Goal: Obtain resource: Download file/media

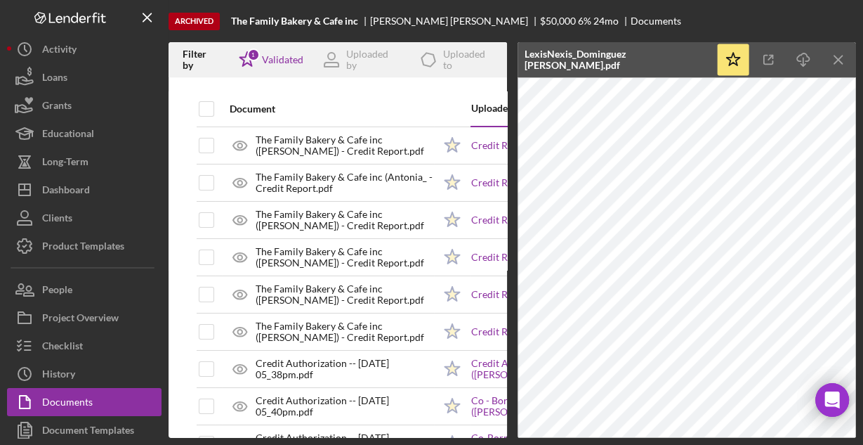
scroll to position [899, 0]
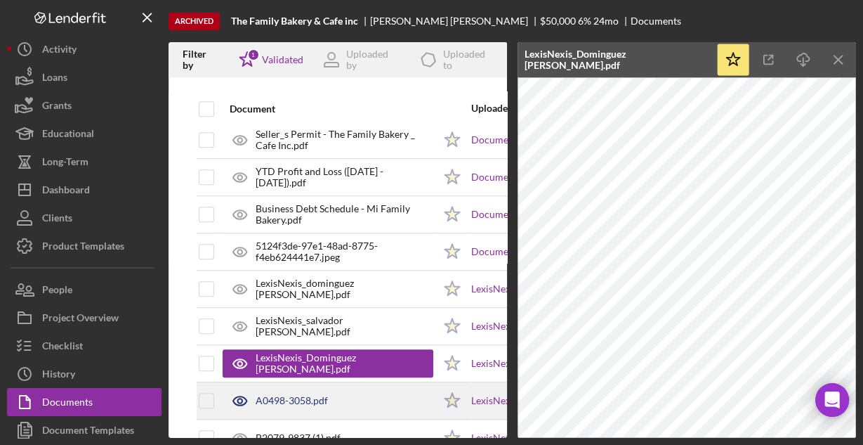
click at [368, 398] on div "A0498-3058.pdf" at bounding box center [328, 400] width 211 height 35
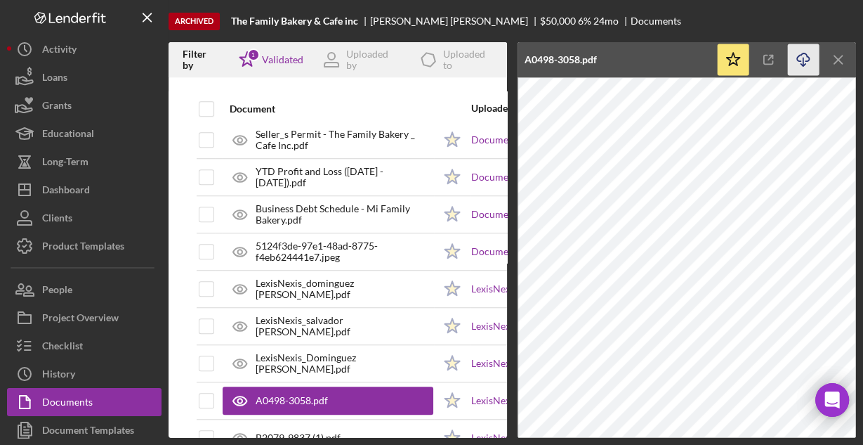
click at [799, 60] on icon "Icon/Download" at bounding box center [804, 60] width 32 height 32
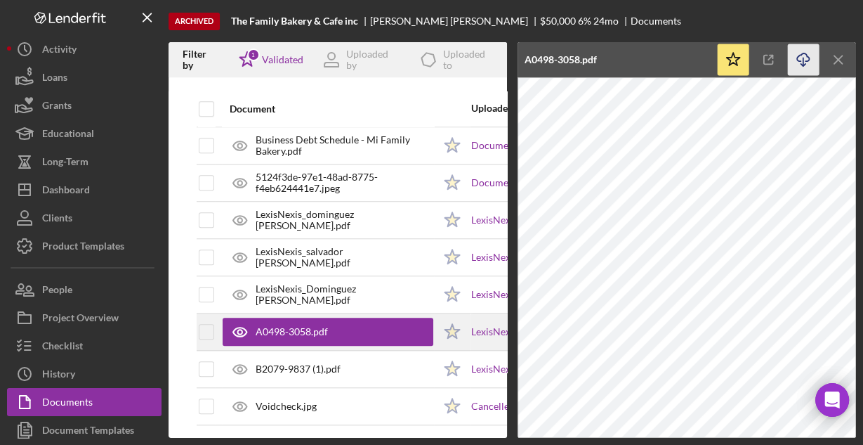
scroll to position [968, 0]
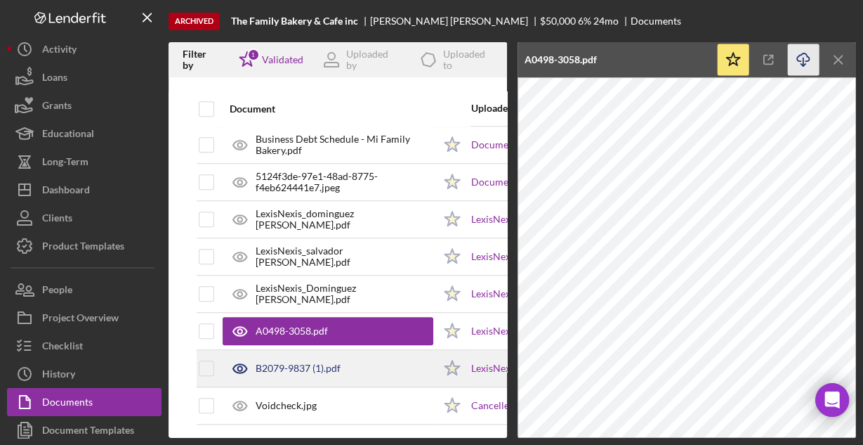
click at [328, 362] on div "B2079-9837 (1).pdf" at bounding box center [298, 367] width 85 height 11
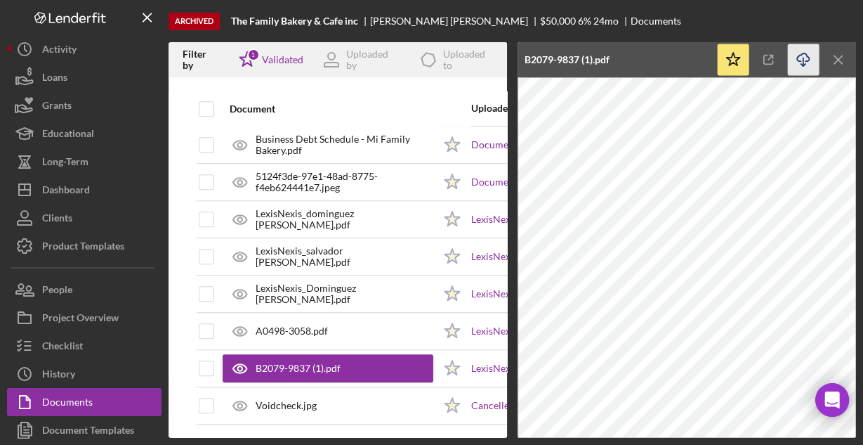
click at [803, 58] on icon "Icon/Download" at bounding box center [804, 60] width 32 height 32
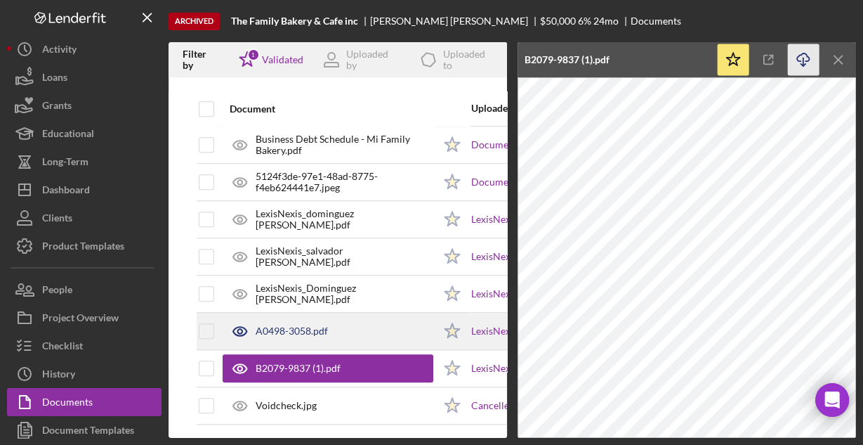
click at [346, 320] on div "A0498-3058.pdf" at bounding box center [328, 330] width 211 height 35
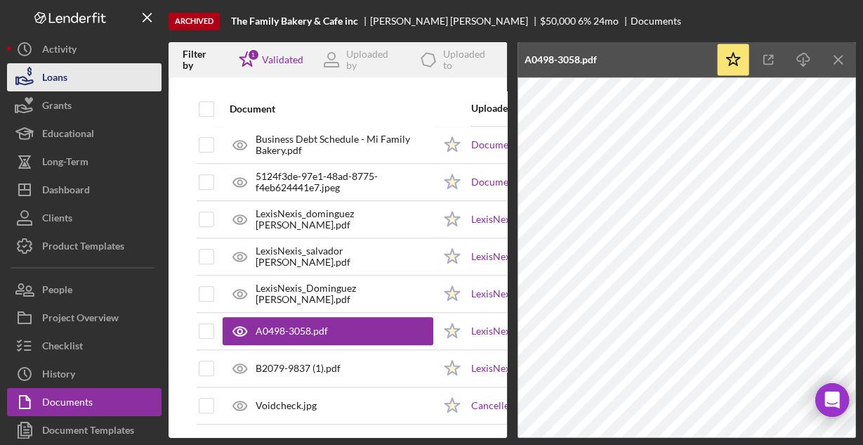
click at [60, 77] on div "Loans" at bounding box center [54, 79] width 25 height 32
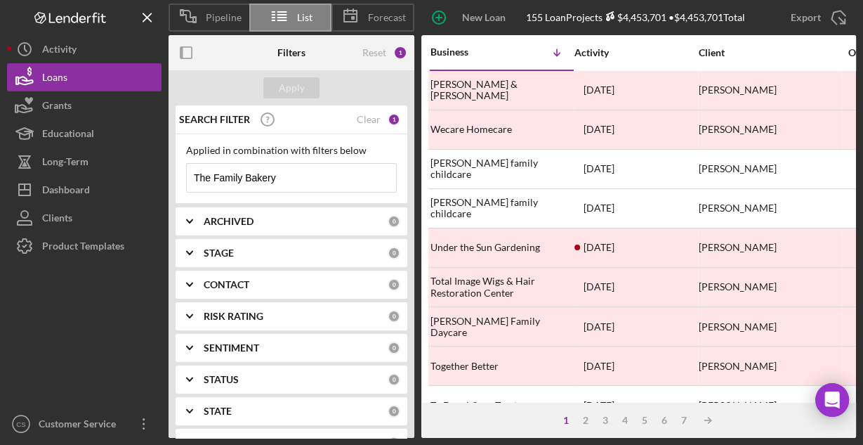
click at [308, 182] on input "The Family Bakery" at bounding box center [291, 178] width 209 height 28
click at [308, 181] on input "The Family Bakery" at bounding box center [291, 178] width 209 height 28
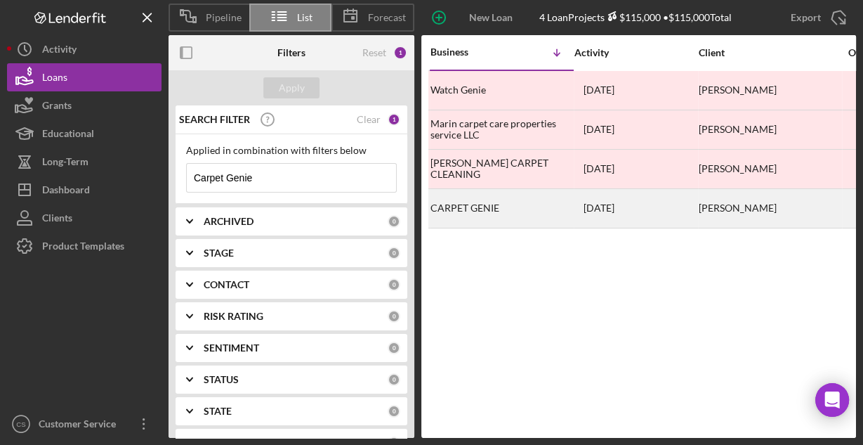
type input "Carpet Genie"
click at [472, 204] on div "CARPET GENIE" at bounding box center [501, 208] width 140 height 37
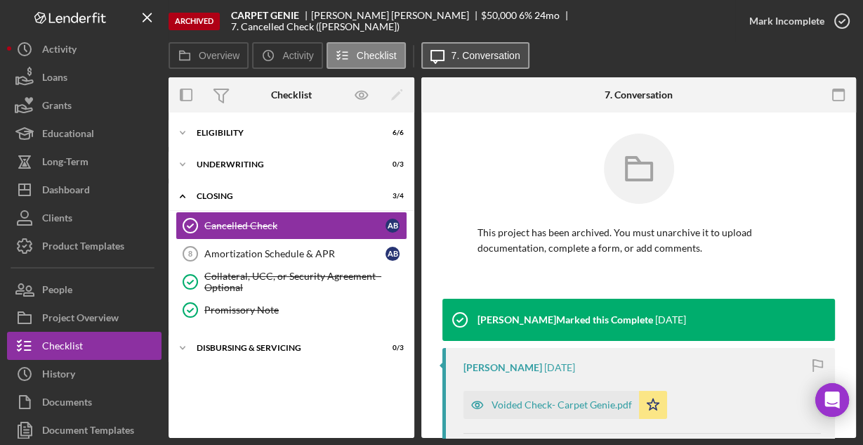
click at [447, 58] on icon "Icon/Message" at bounding box center [437, 55] width 35 height 35
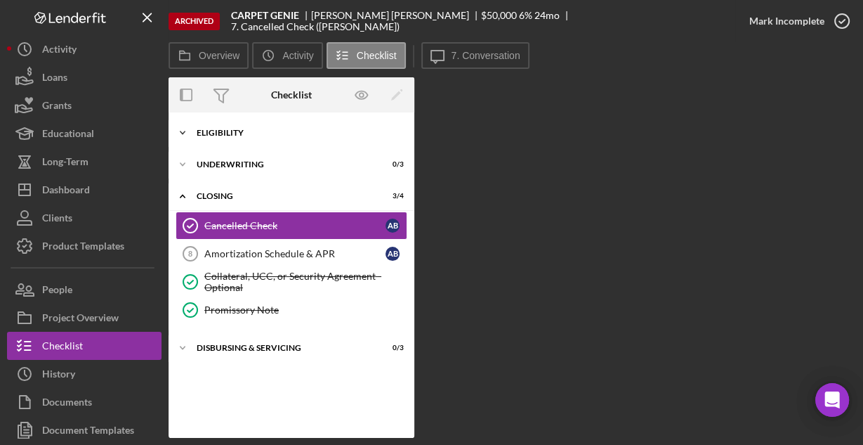
click at [258, 128] on div "Icon/Expander Eligibility 6 / 6" at bounding box center [292, 133] width 246 height 28
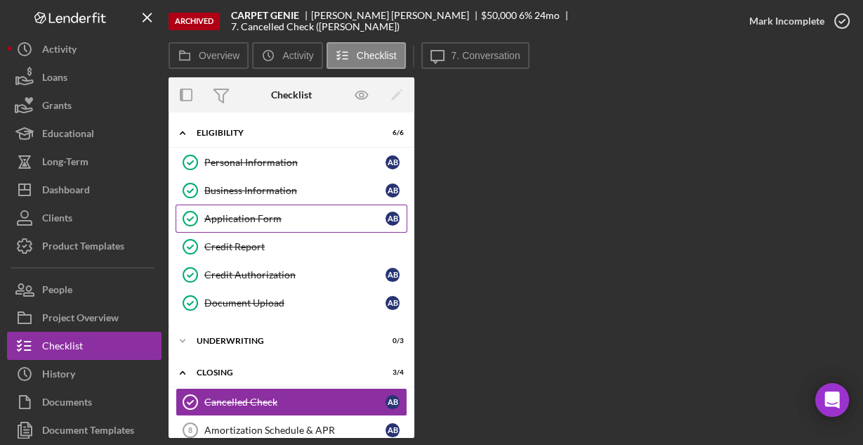
click at [227, 219] on div "Application Form" at bounding box center [294, 218] width 181 height 11
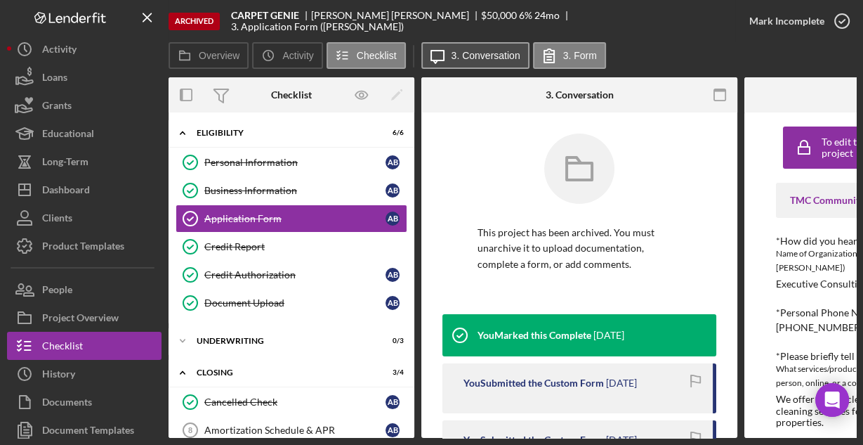
click at [488, 54] on label "3. Conversation" at bounding box center [486, 55] width 69 height 11
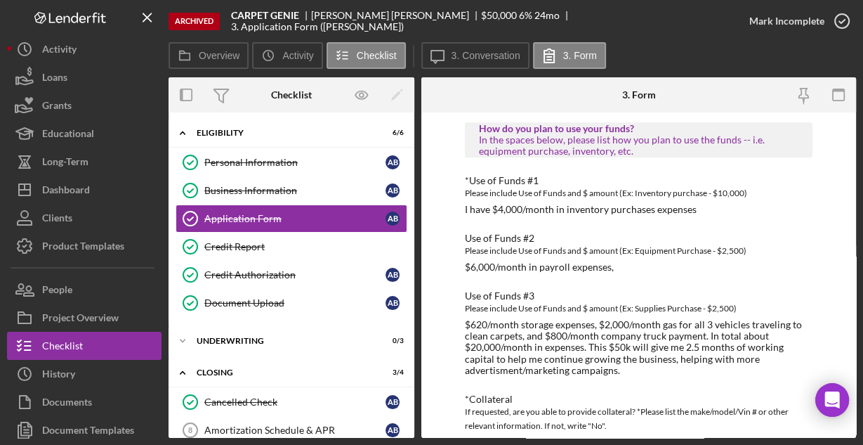
scroll to position [791, 0]
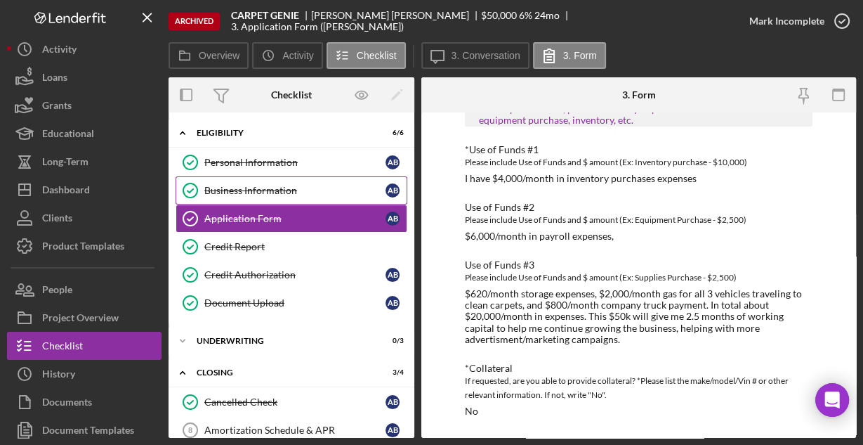
click at [270, 185] on div "Business Information" at bounding box center [294, 190] width 181 height 11
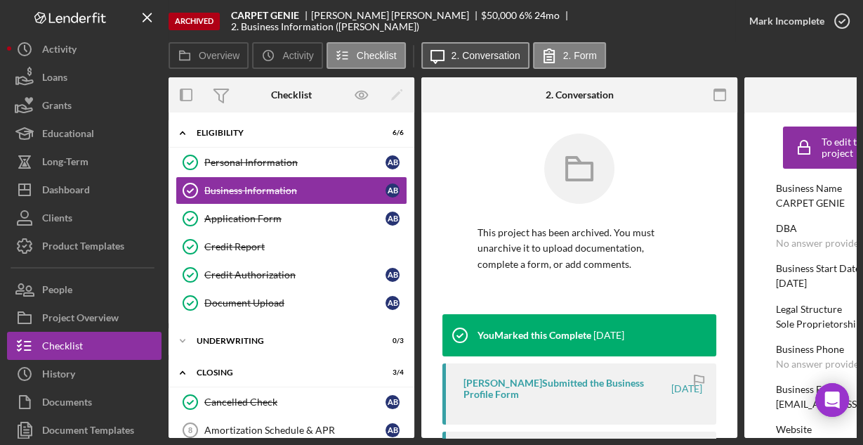
click at [486, 55] on label "2. Conversation" at bounding box center [486, 55] width 69 height 11
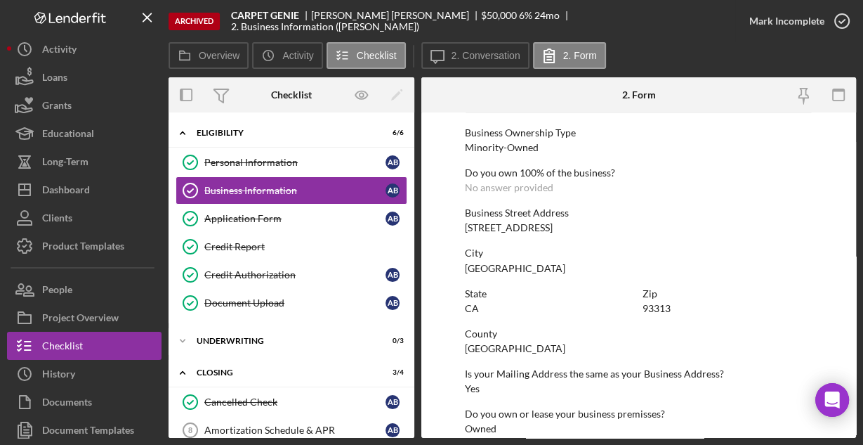
scroll to position [734, 0]
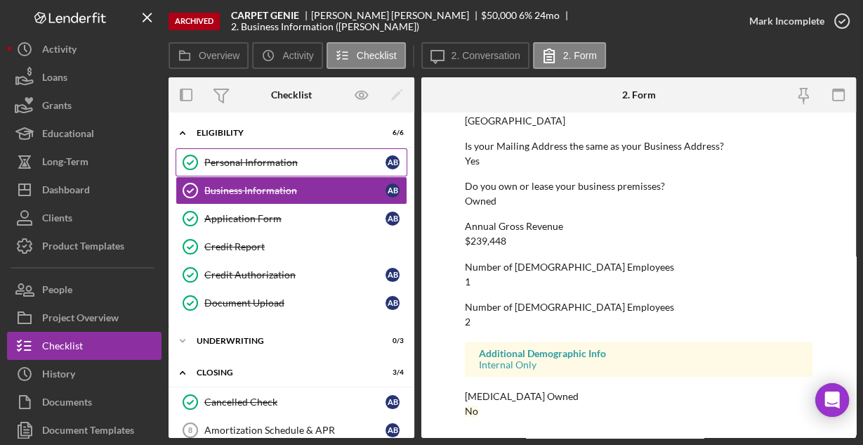
click at [266, 163] on div "Personal Information" at bounding box center [294, 162] width 181 height 11
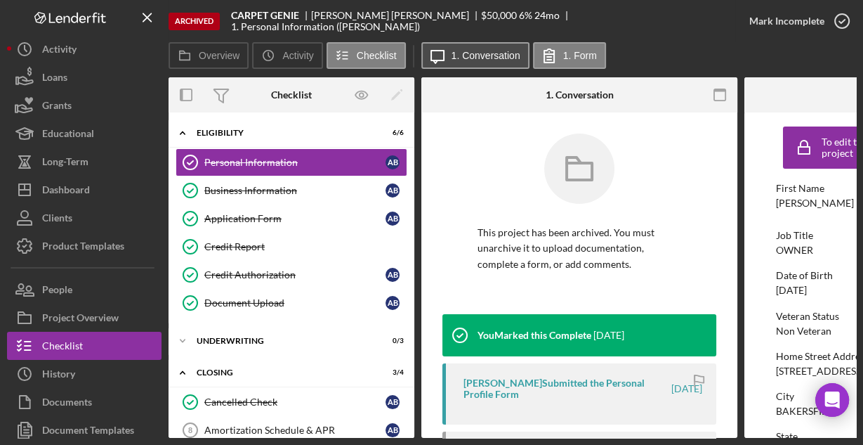
click at [459, 54] on label "1. Conversation" at bounding box center [486, 55] width 69 height 11
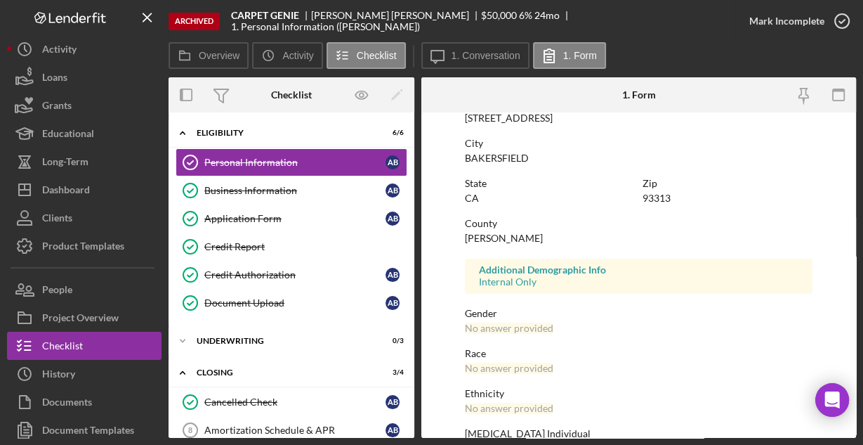
scroll to position [331, 0]
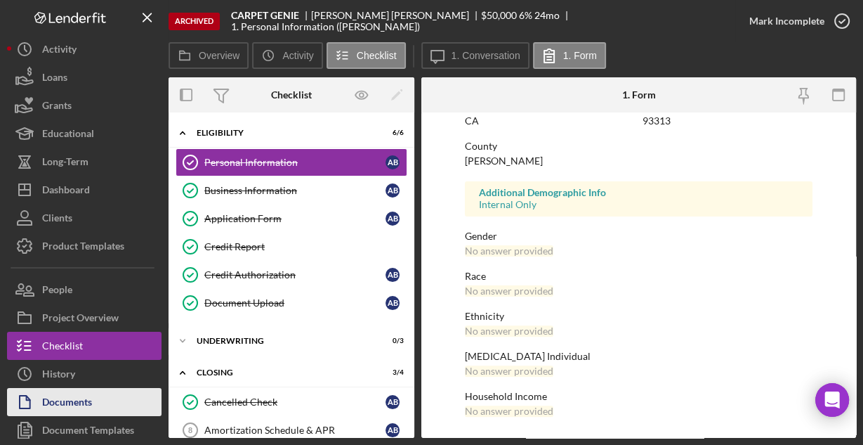
click at [67, 395] on div "Documents" at bounding box center [67, 404] width 50 height 32
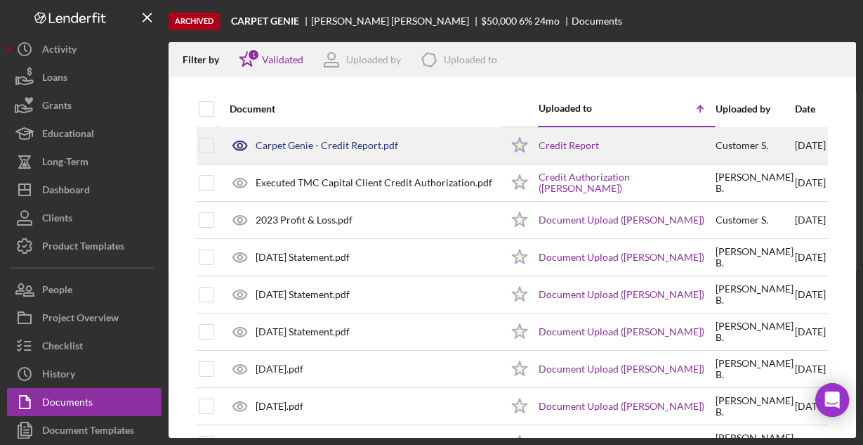
click at [331, 142] on div "Carpet Genie - Credit Report.pdf" at bounding box center [327, 145] width 143 height 11
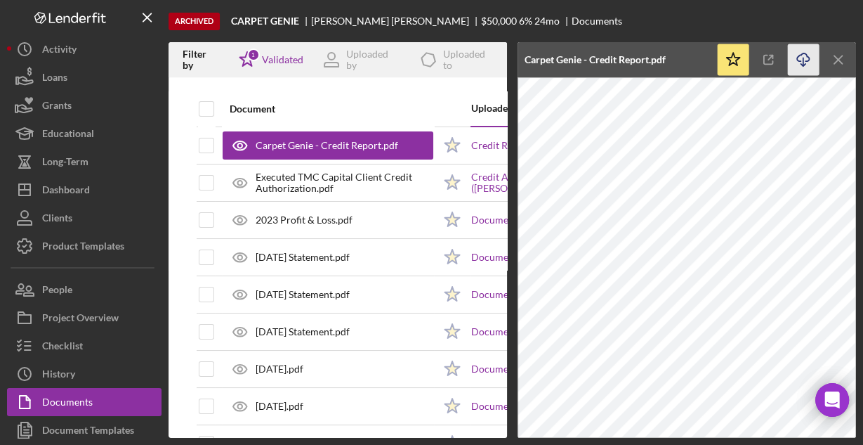
click at [800, 52] on icon "Icon/Download" at bounding box center [804, 60] width 32 height 32
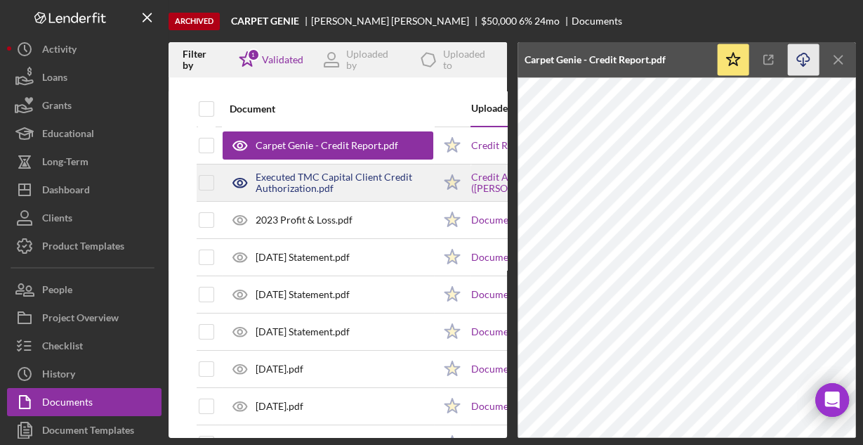
click at [385, 176] on div "Executed TMC Capital Client Credit Authorization.pdf" at bounding box center [345, 182] width 178 height 22
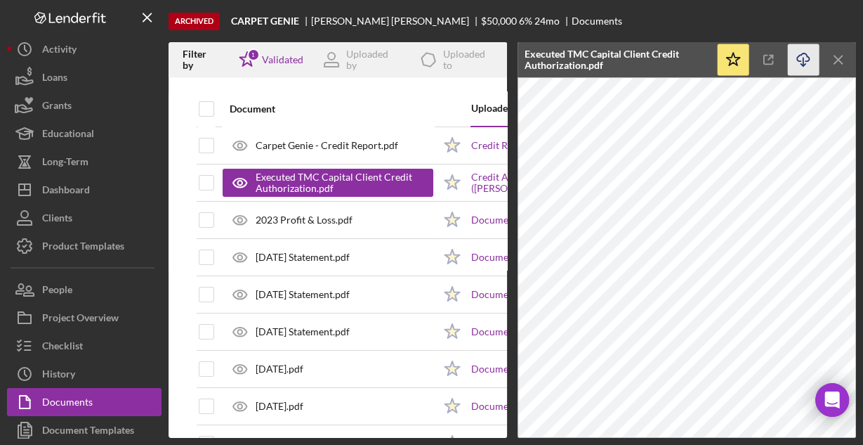
click at [799, 56] on icon "Icon/Download" at bounding box center [804, 60] width 32 height 32
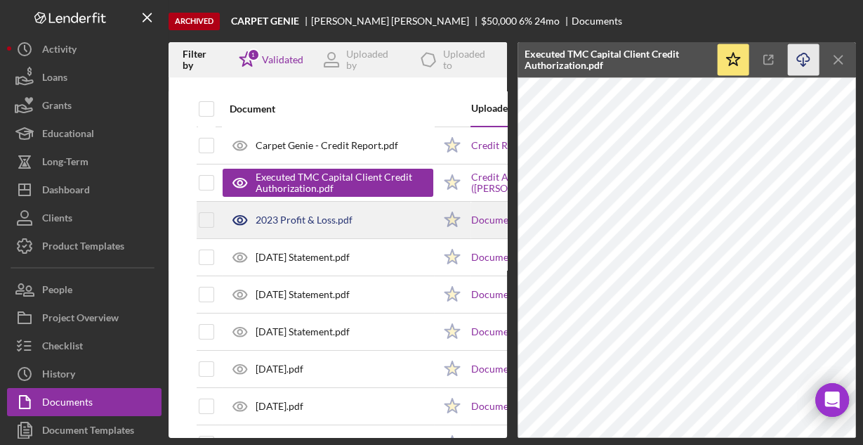
click at [354, 216] on div "2023 Profit & Loss.pdf" at bounding box center [328, 219] width 211 height 35
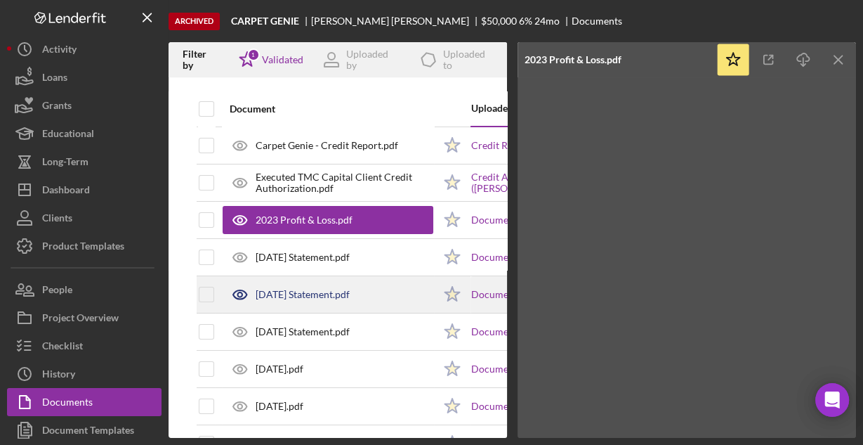
drag, startPoint x: 337, startPoint y: 297, endPoint x: 354, endPoint y: 280, distance: 23.8
click at [349, 283] on div "[DATE] Statement.pdf" at bounding box center [328, 294] width 211 height 35
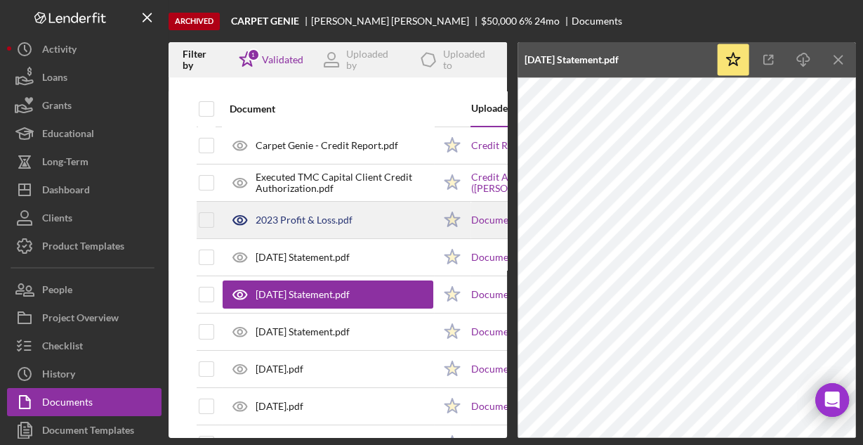
click at [322, 216] on div "2023 Profit & Loss.pdf" at bounding box center [304, 219] width 97 height 11
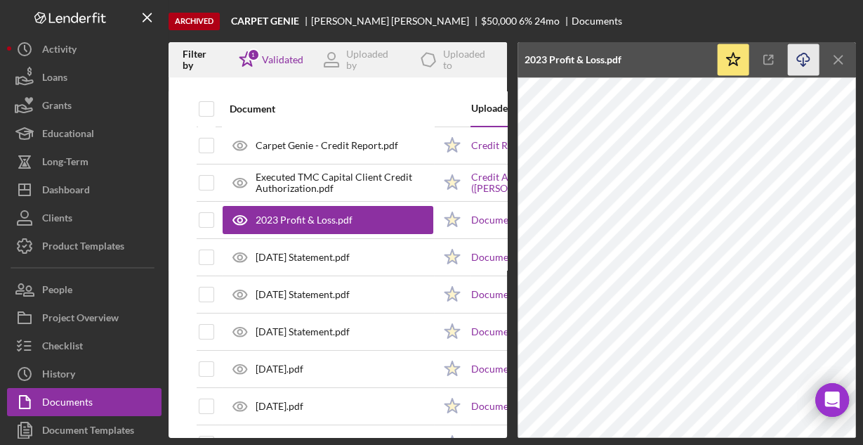
click at [801, 60] on icon "button" at bounding box center [803, 57] width 12 height 8
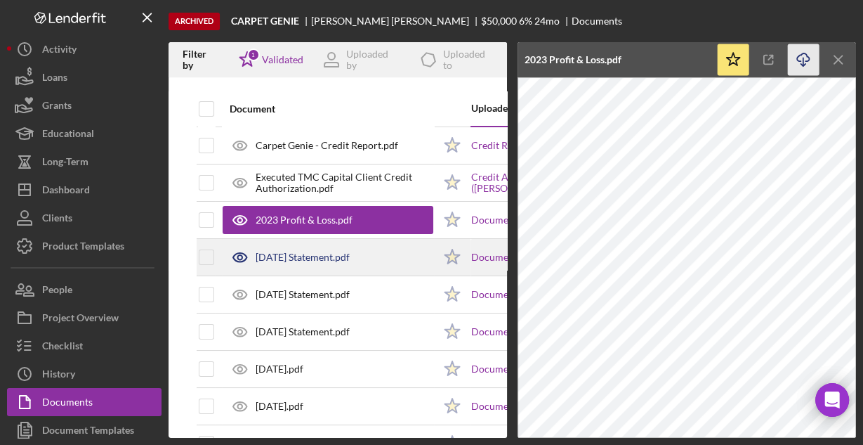
click at [338, 254] on div "[DATE] Statement.pdf" at bounding box center [303, 256] width 94 height 11
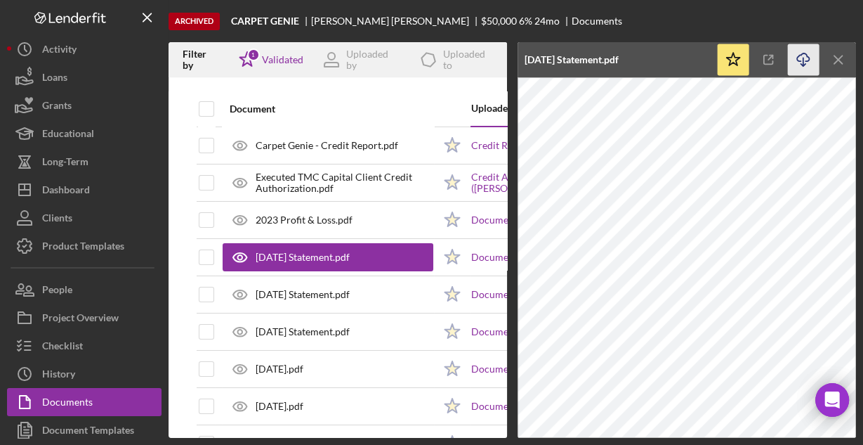
click at [798, 60] on icon "button" at bounding box center [803, 57] width 12 height 8
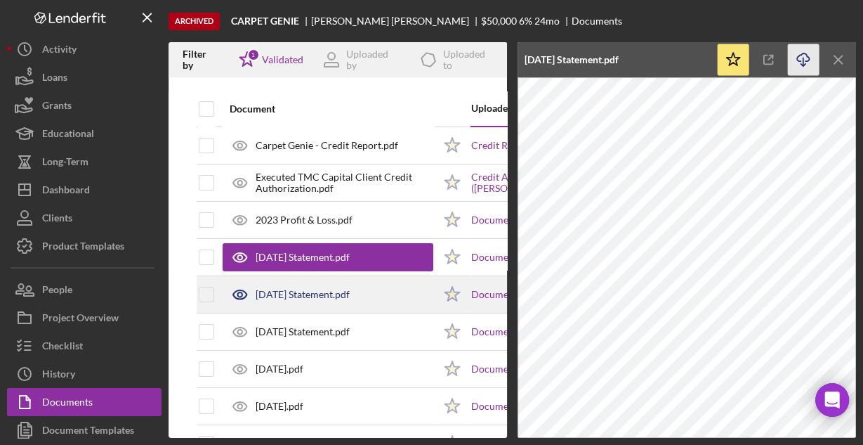
click at [315, 292] on div "[DATE] Statement.pdf" at bounding box center [303, 294] width 94 height 11
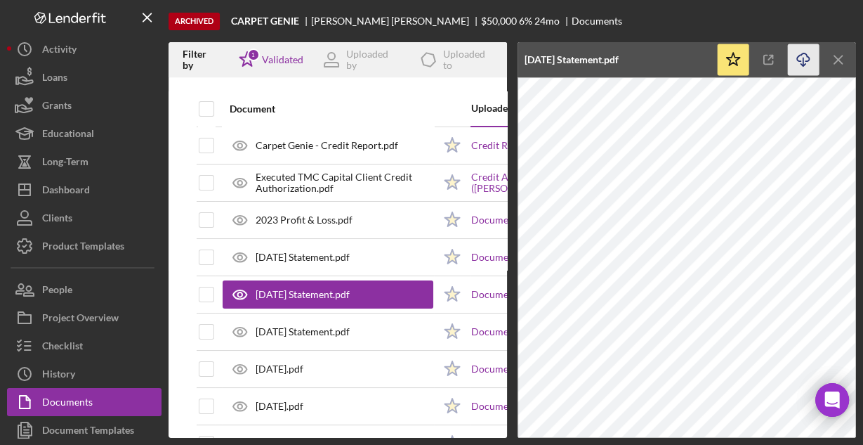
click at [797, 60] on icon "button" at bounding box center [803, 57] width 12 height 8
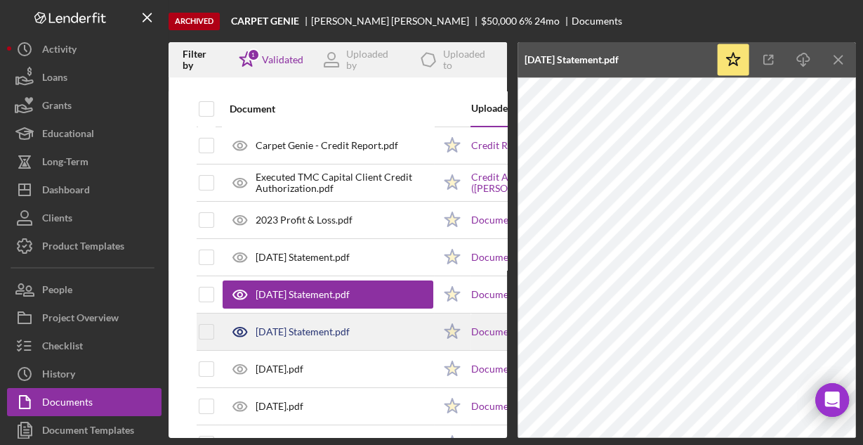
click at [281, 326] on div "[DATE] Statement.pdf" at bounding box center [303, 331] width 94 height 11
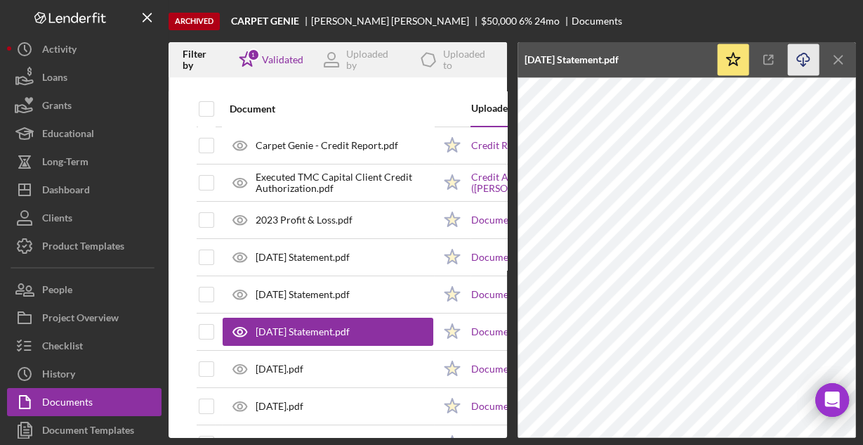
click at [802, 59] on icon "Icon/Download" at bounding box center [804, 60] width 32 height 32
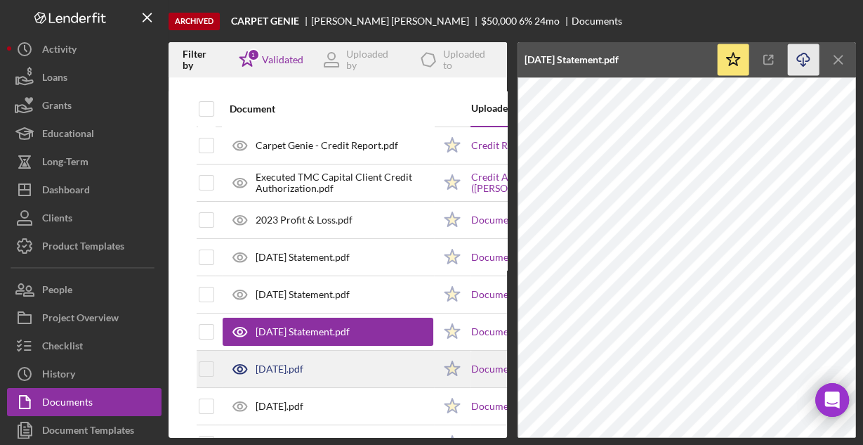
click at [303, 363] on div "[DATE].pdf" at bounding box center [280, 368] width 48 height 11
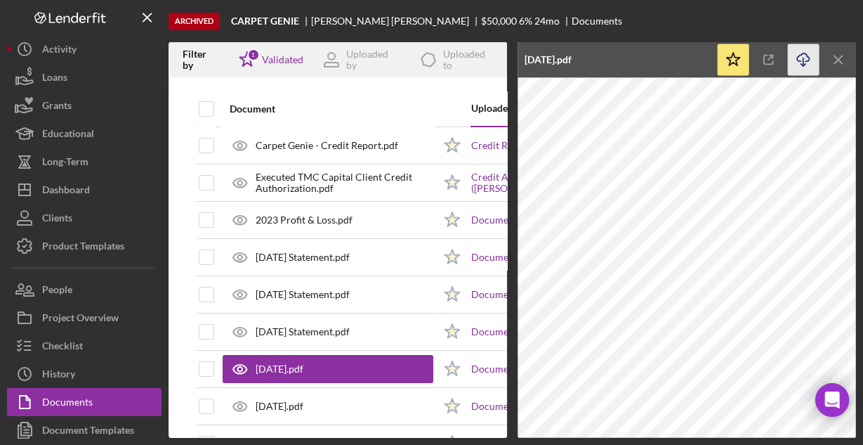
click at [803, 63] on line "button" at bounding box center [803, 62] width 0 height 8
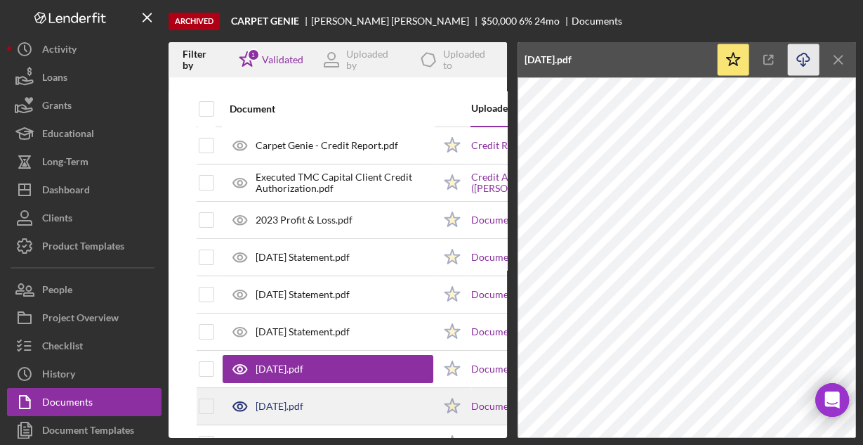
click at [310, 394] on div "[DATE].pdf" at bounding box center [328, 405] width 211 height 35
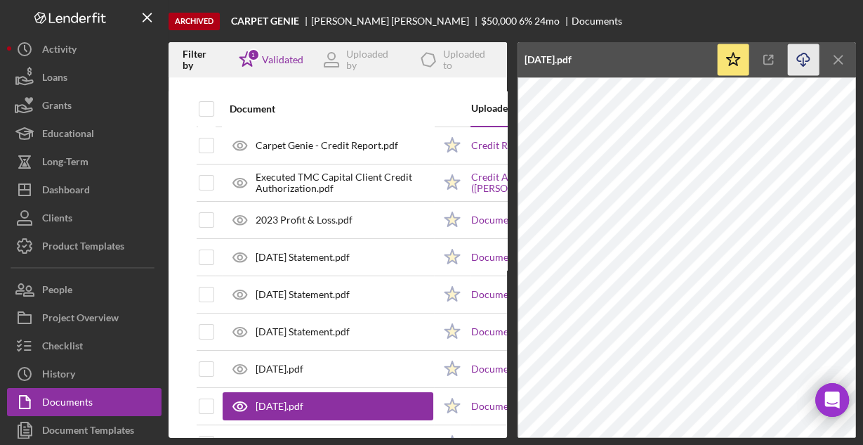
click at [799, 60] on icon "Icon/Download" at bounding box center [804, 60] width 32 height 32
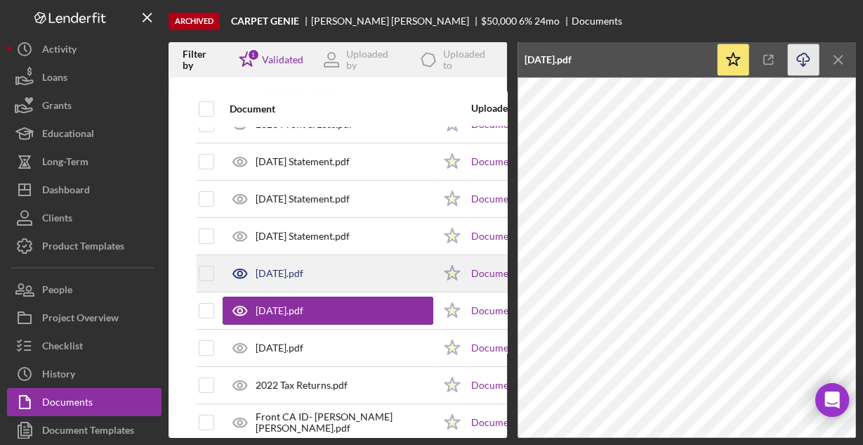
scroll to position [112, 0]
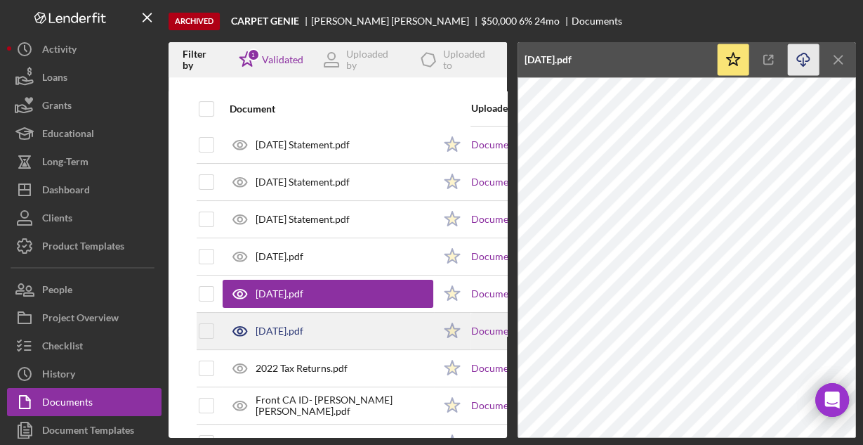
click at [303, 328] on div "[DATE].pdf" at bounding box center [280, 330] width 48 height 11
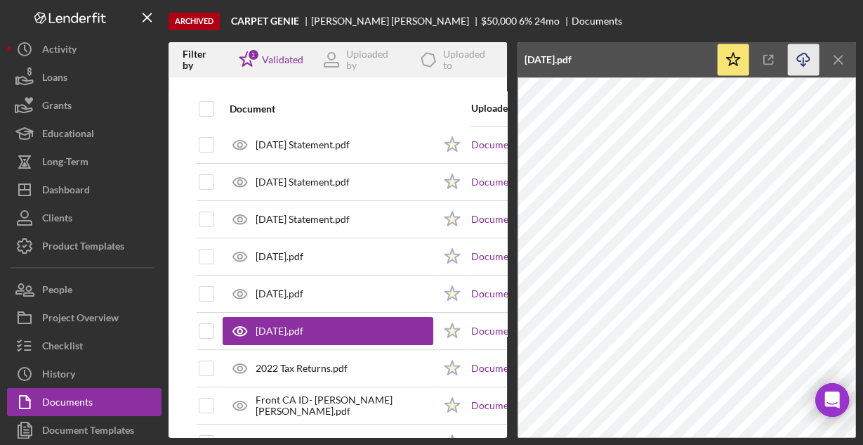
click at [803, 58] on icon "Icon/Download" at bounding box center [804, 60] width 32 height 32
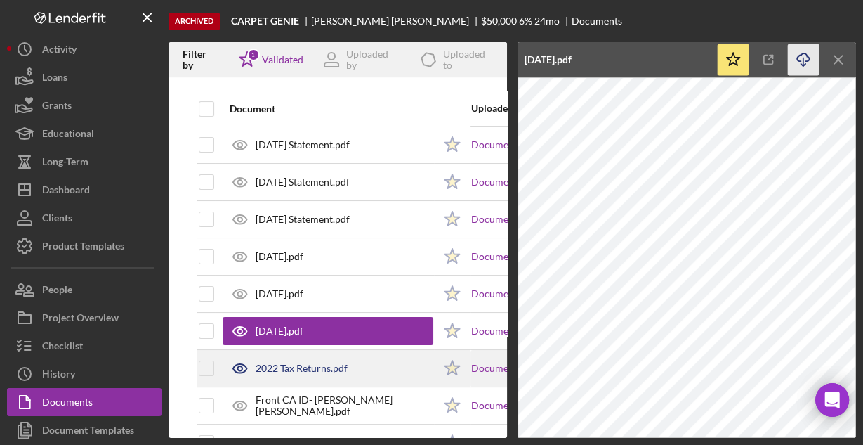
click at [333, 367] on div "2022 Tax Returns.pdf" at bounding box center [302, 367] width 92 height 11
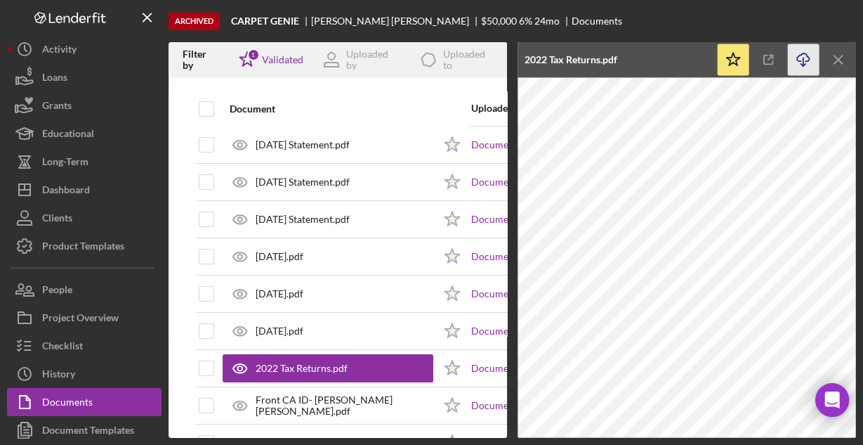
click at [801, 59] on icon "Icon/Download" at bounding box center [804, 60] width 32 height 32
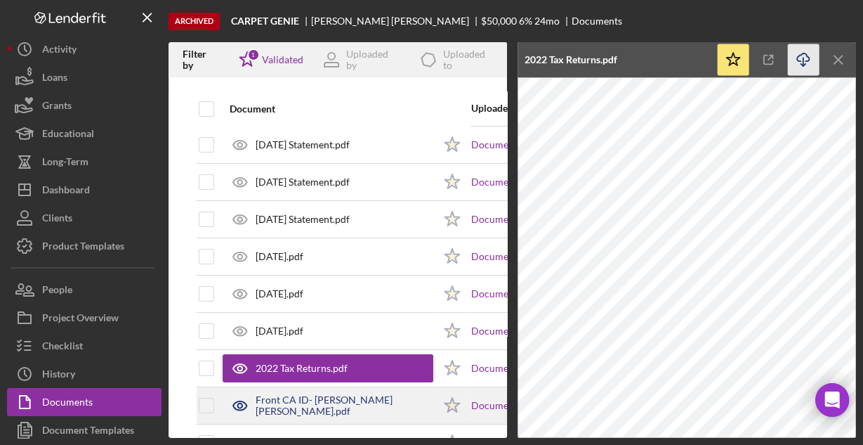
click at [348, 399] on div "Front CA ID- [PERSON_NAME] [PERSON_NAME].pdf" at bounding box center [345, 405] width 178 height 22
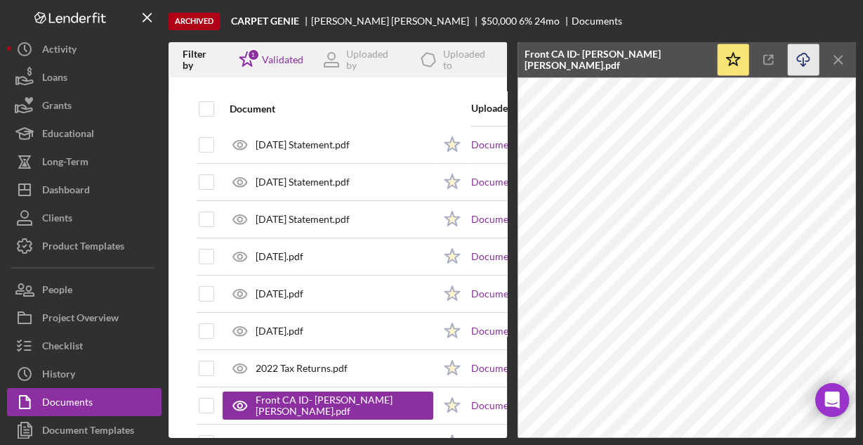
click at [801, 60] on icon "Icon/Download" at bounding box center [804, 60] width 32 height 32
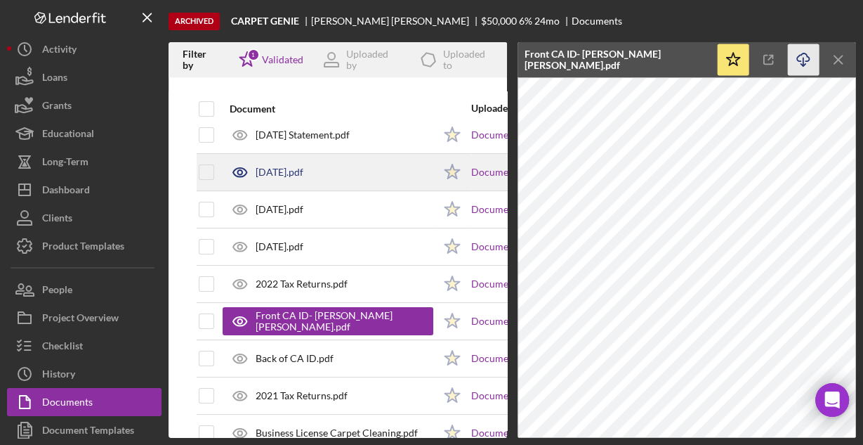
scroll to position [225, 0]
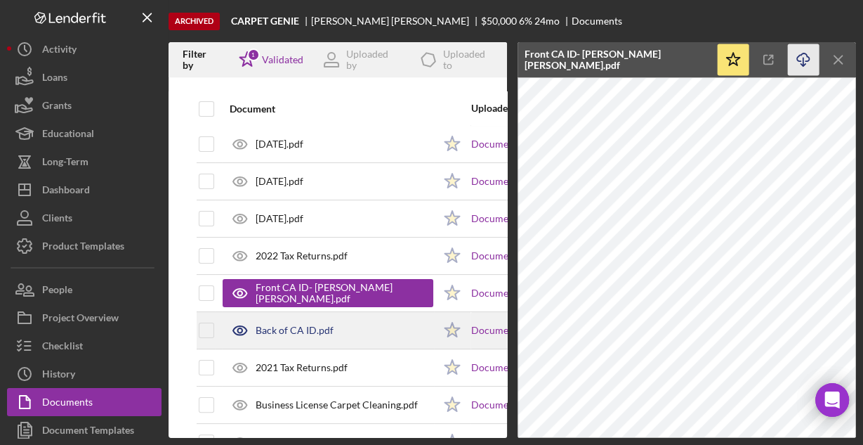
click at [332, 329] on div "Back of CA ID.pdf" at bounding box center [328, 330] width 211 height 35
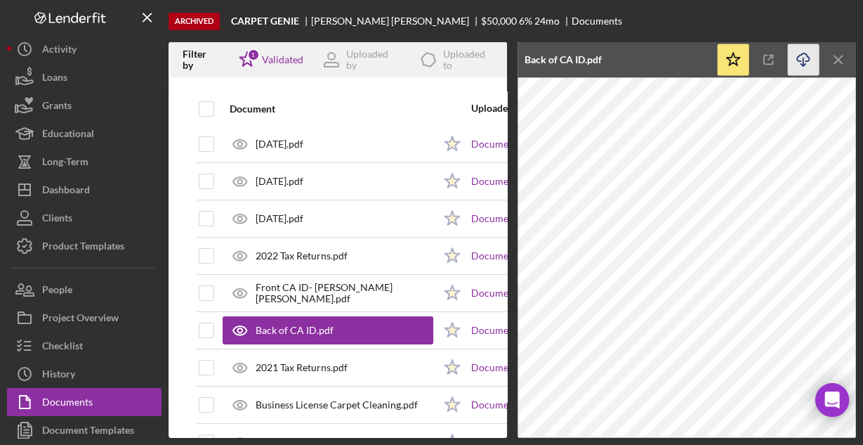
click at [798, 62] on icon "Icon/Download" at bounding box center [804, 60] width 32 height 32
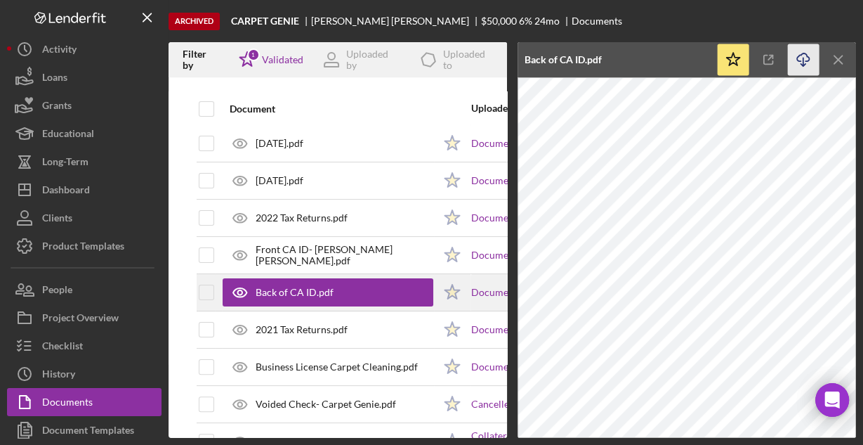
scroll to position [281, 0]
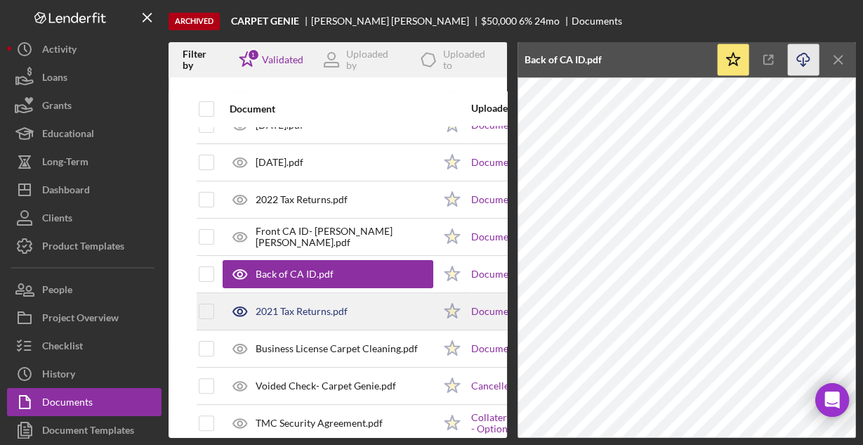
click at [343, 306] on div "2021 Tax Returns.pdf" at bounding box center [302, 311] width 92 height 11
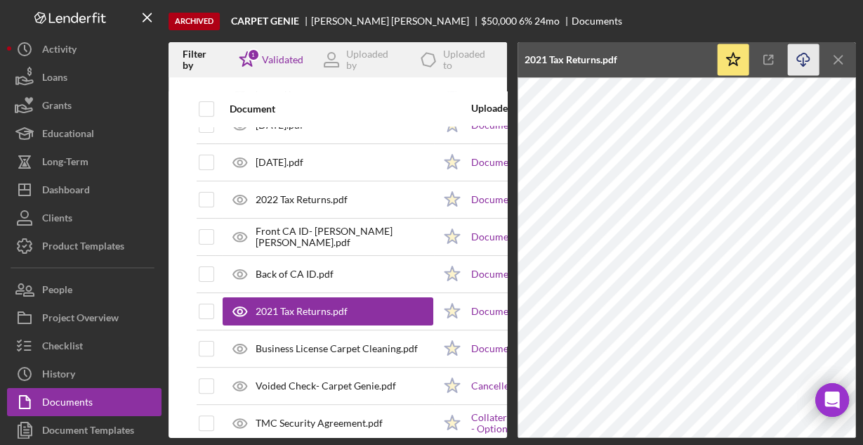
click at [801, 60] on icon "Icon/Download" at bounding box center [804, 60] width 32 height 32
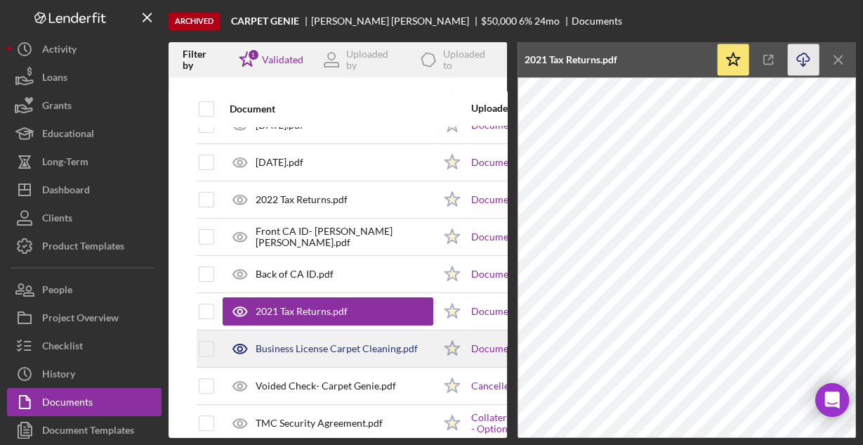
click at [350, 348] on div "Business License Carpet Cleaning.pdf" at bounding box center [337, 348] width 162 height 11
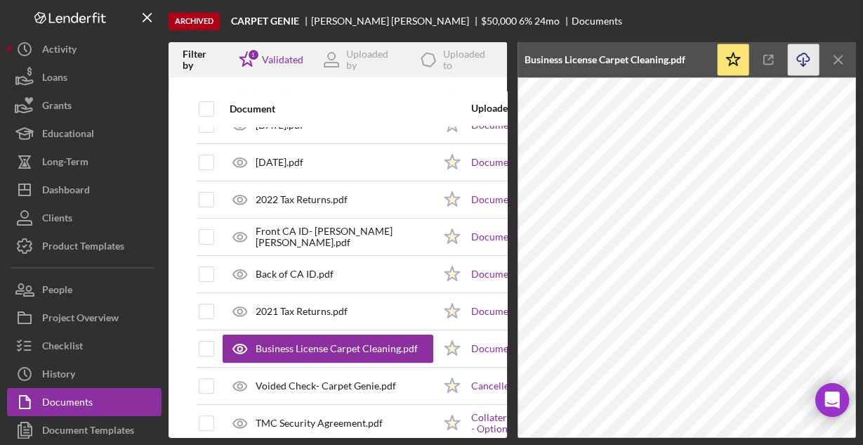
click at [799, 59] on icon "Icon/Download" at bounding box center [804, 60] width 32 height 32
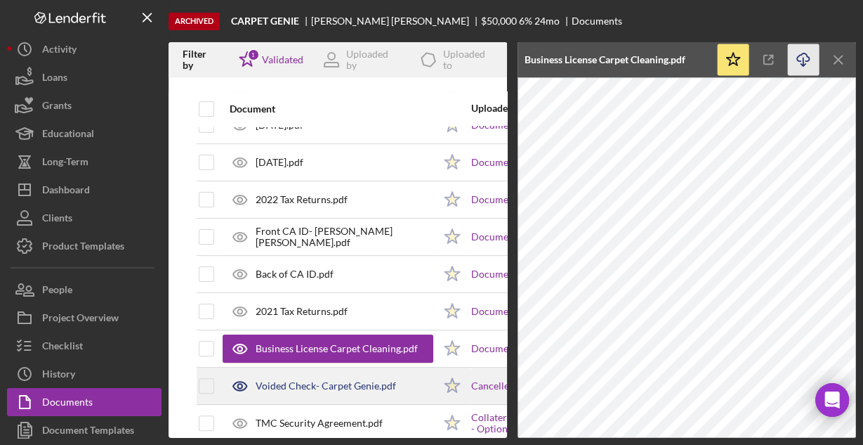
click at [345, 388] on div "Voided Check- Carpet Genie.pdf" at bounding box center [328, 385] width 211 height 35
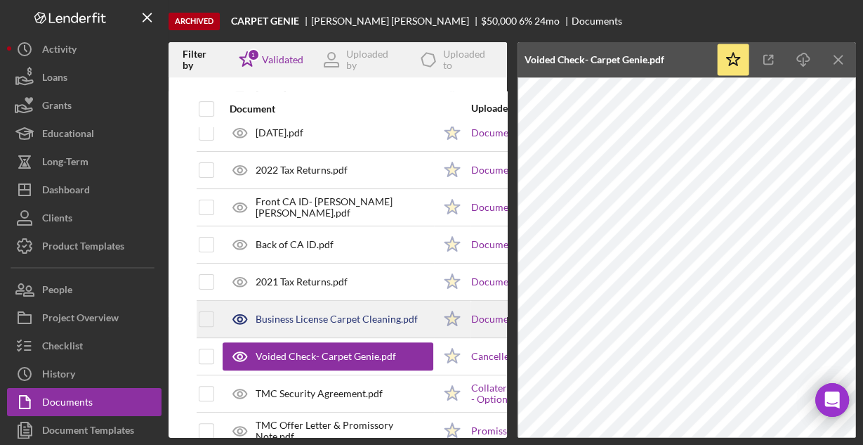
scroll to position [341, 0]
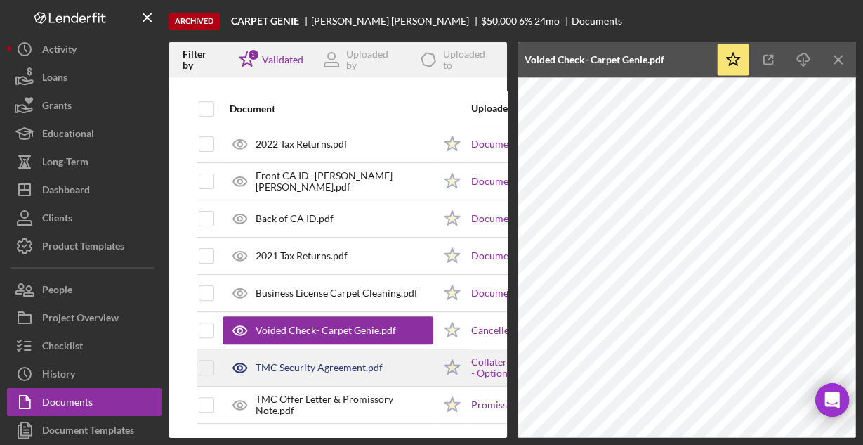
click at [351, 362] on div "TMC Security Agreement.pdf" at bounding box center [319, 367] width 127 height 11
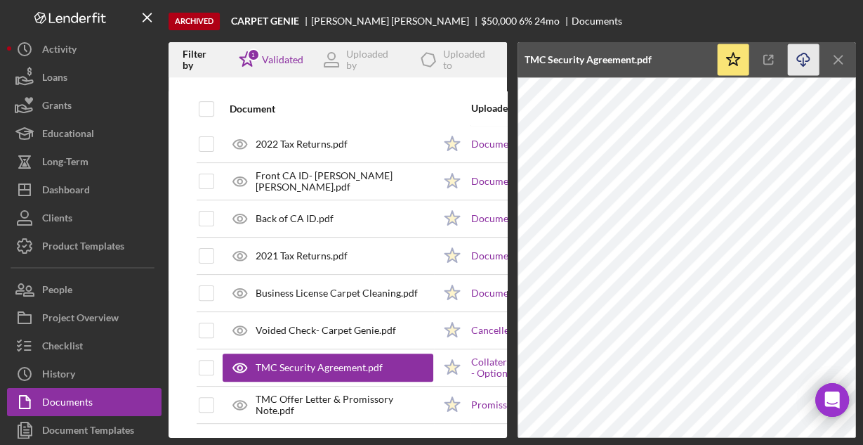
click at [796, 57] on icon "Icon/Download" at bounding box center [804, 60] width 32 height 32
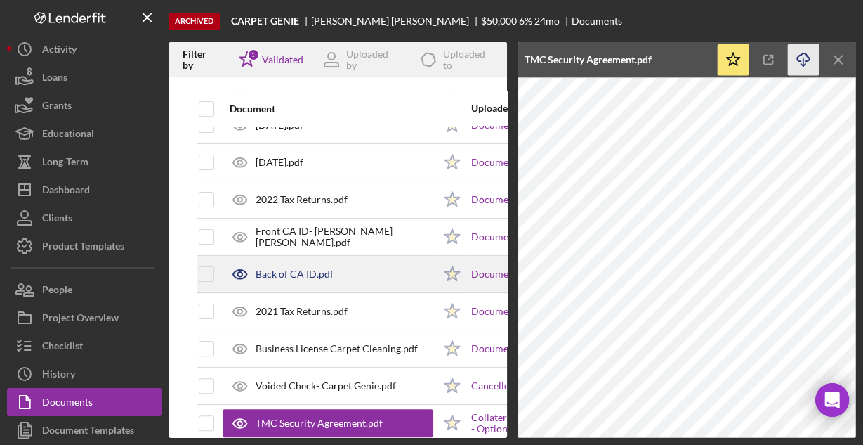
scroll to position [337, 0]
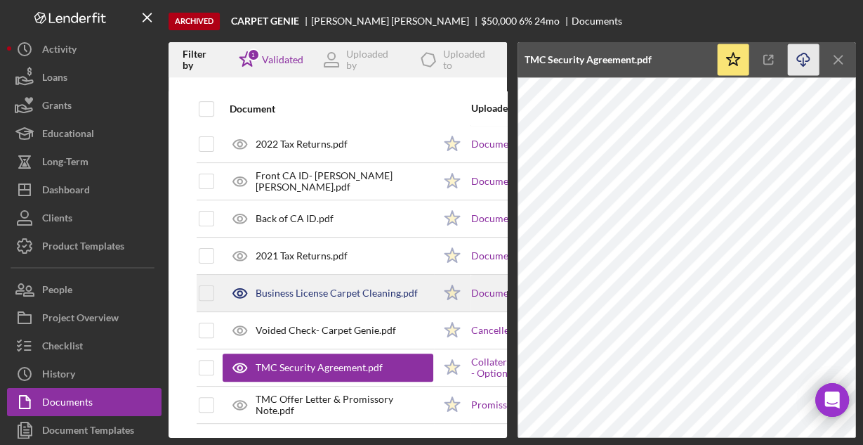
click at [310, 291] on div "Business License Carpet Cleaning.pdf" at bounding box center [337, 292] width 162 height 11
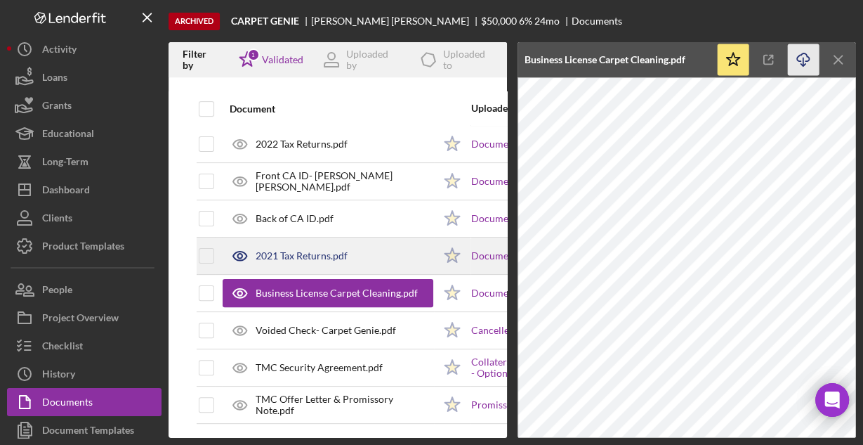
click at [307, 253] on div "2021 Tax Returns.pdf" at bounding box center [302, 255] width 92 height 11
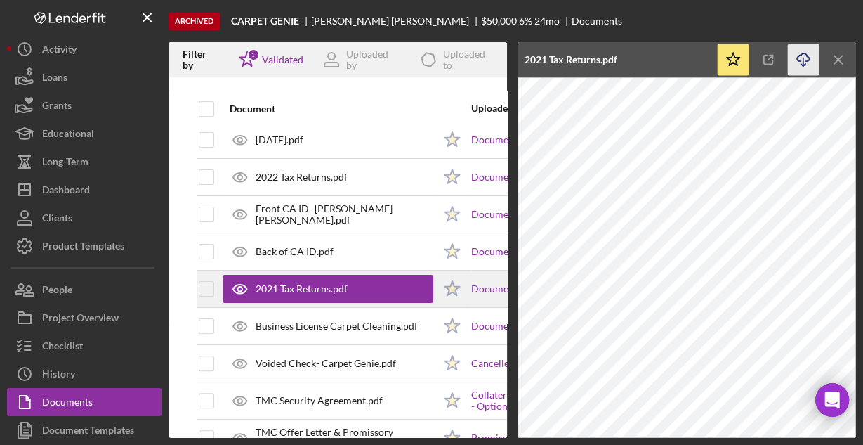
scroll to position [284, 0]
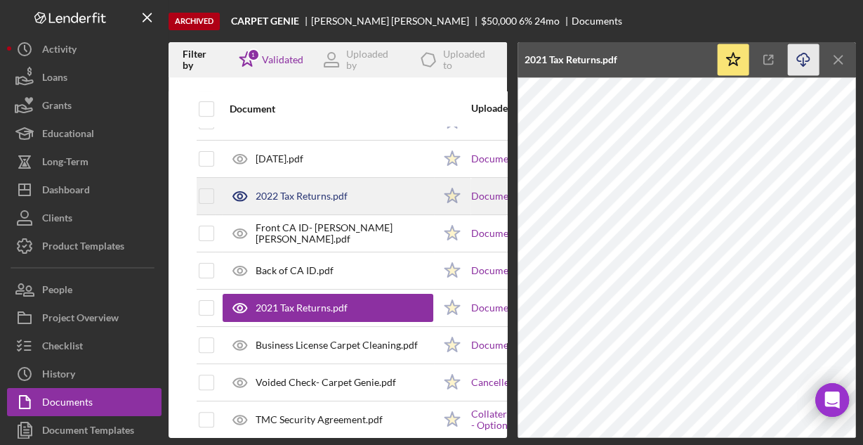
click at [294, 194] on div "2022 Tax Returns.pdf" at bounding box center [302, 195] width 92 height 11
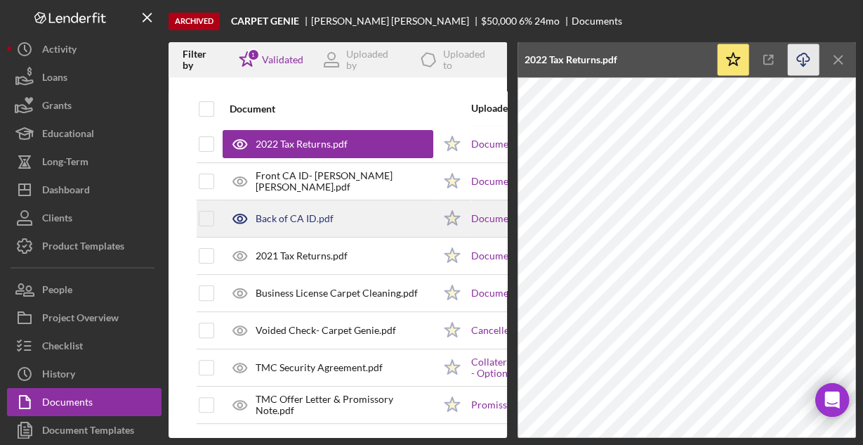
scroll to position [341, 0]
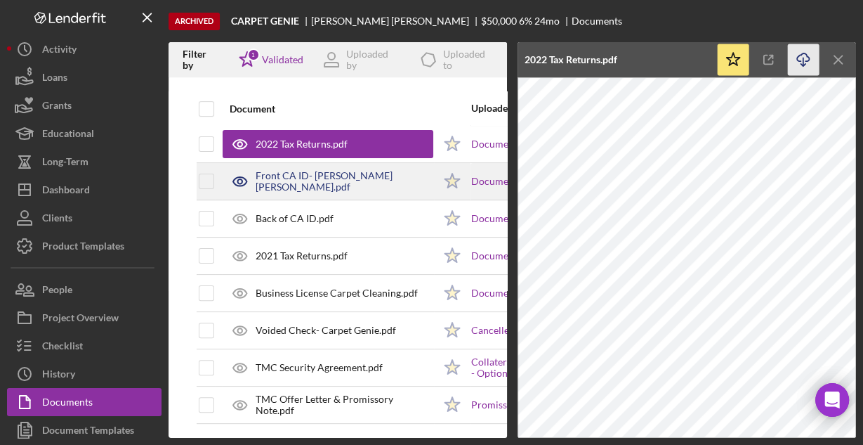
click at [347, 173] on div "Front CA ID- [PERSON_NAME] [PERSON_NAME].pdf" at bounding box center [345, 181] width 178 height 22
